Goal: Find contact information: Obtain details needed to contact an individual or organization

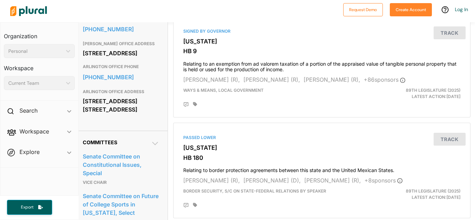
scroll to position [408, 4]
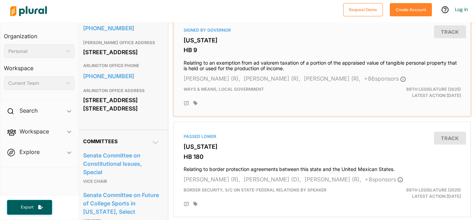
click at [280, 60] on h4 "Relating to an exemption from ad valorem taxation of a portion of the appraised…" at bounding box center [321, 64] width 277 height 15
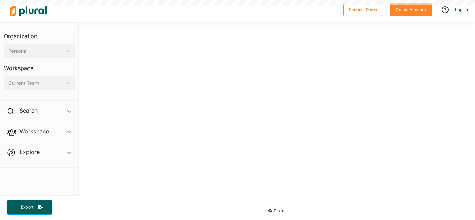
drag, startPoint x: 280, startPoint y: 60, endPoint x: 288, endPoint y: 61, distance: 8.0
click at [288, 61] on html "Request Demo Create Account Log In Organization Personal ic_keyboard_arrow_down…" at bounding box center [237, 110] width 475 height 220
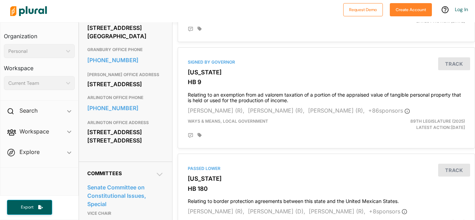
scroll to position [378, 0]
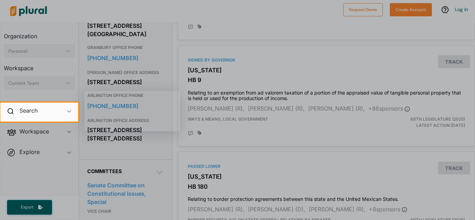
click at [286, 102] on div at bounding box center [237, 51] width 475 height 103
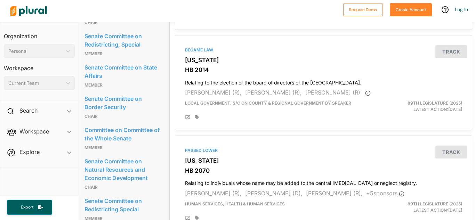
scroll to position [0, 3]
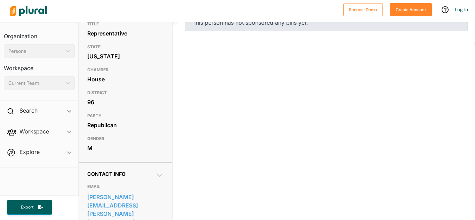
scroll to position [77, 0]
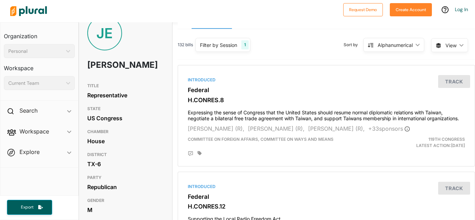
scroll to position [16, 0]
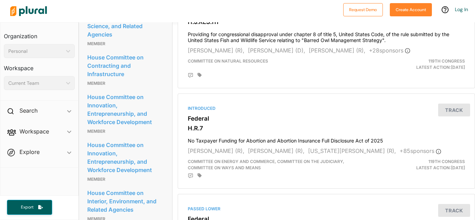
scroll to position [623, 0]
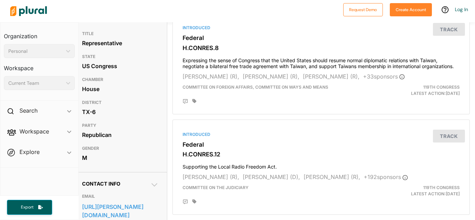
scroll to position [0, 5]
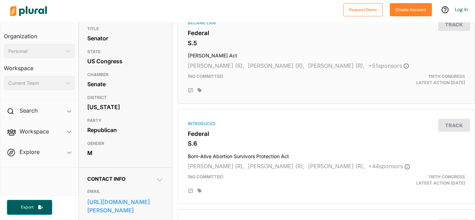
scroll to position [72, 0]
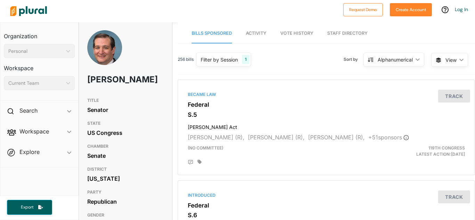
scroll to position [1, 0]
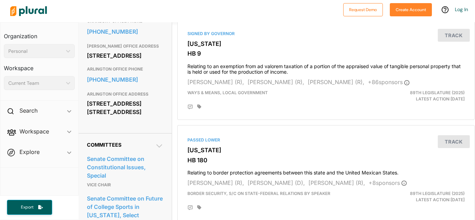
scroll to position [409, 0]
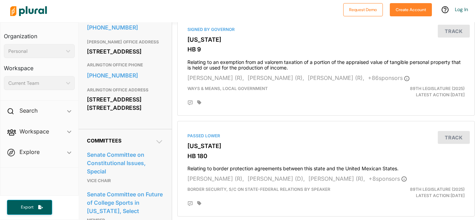
drag, startPoint x: 84, startPoint y: 118, endPoint x: 140, endPoint y: 140, distance: 59.2
copy div "3900 Arlington Highlands Blvd. Suite 265 Arlington, TX 76018"
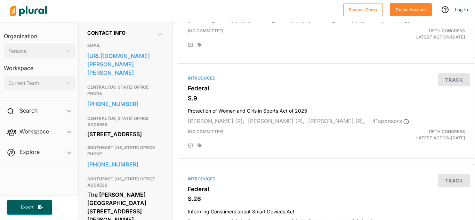
scroll to position [222, 0]
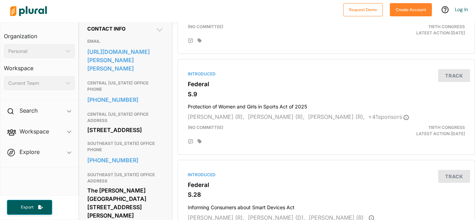
drag, startPoint x: 84, startPoint y: 107, endPoint x: 170, endPoint y: 121, distance: 86.6
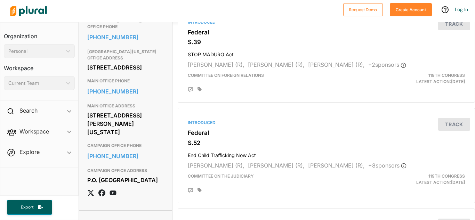
scroll to position [676, 0]
click at [87, 112] on div "[STREET_ADDRESS][PERSON_NAME][US_STATE]" at bounding box center [125, 123] width 76 height 27
drag, startPoint x: 87, startPoint y: 112, endPoint x: 148, endPoint y: 128, distance: 63.2
click at [148, 128] on div "[STREET_ADDRESS][PERSON_NAME][US_STATE]" at bounding box center [125, 123] width 76 height 27
copy div "[STREET_ADDRESS][PERSON_NAME][US_STATE]"
